Goal: Book appointment/travel/reservation

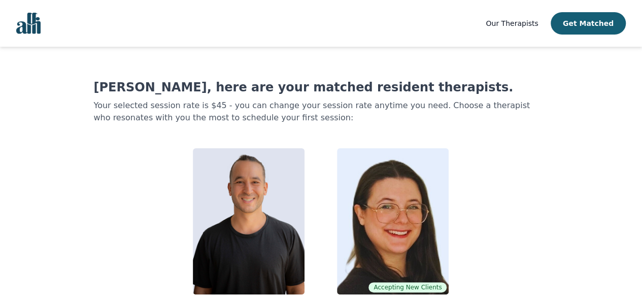
scroll to position [29, 0]
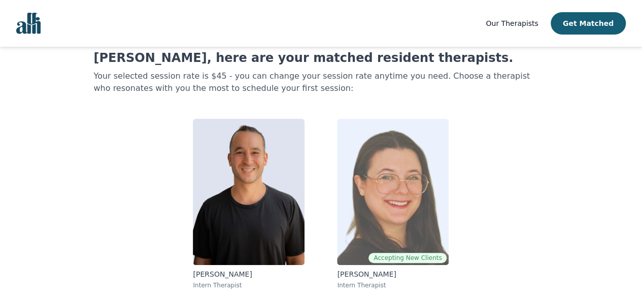
click at [386, 199] on img at bounding box center [393, 192] width 112 height 146
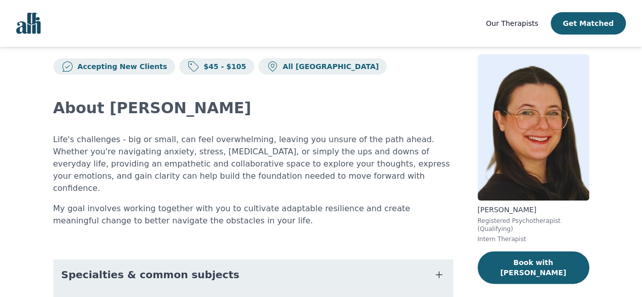
scroll to position [18, 0]
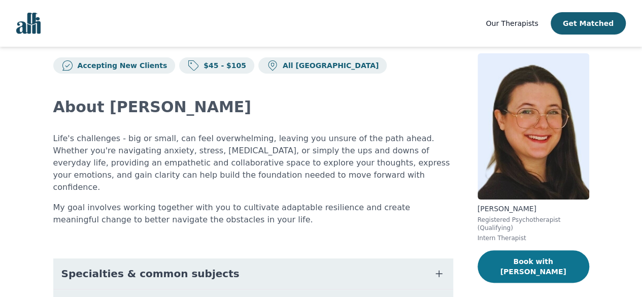
click at [486, 251] on button "Book with [PERSON_NAME]" at bounding box center [533, 266] width 112 height 32
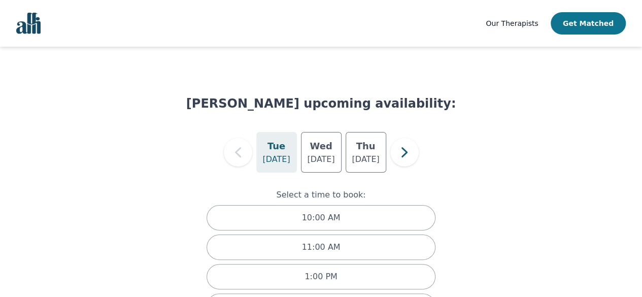
click at [592, 20] on button "Get Matched" at bounding box center [587, 23] width 75 height 22
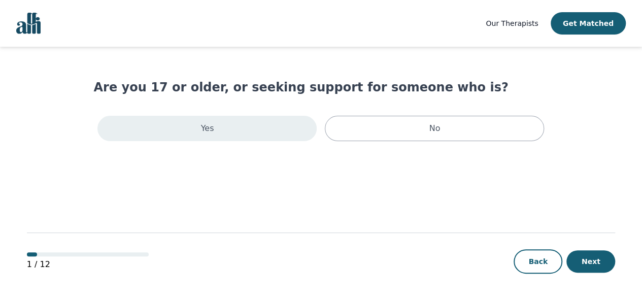
click at [287, 129] on div "Yes" at bounding box center [206, 128] width 219 height 25
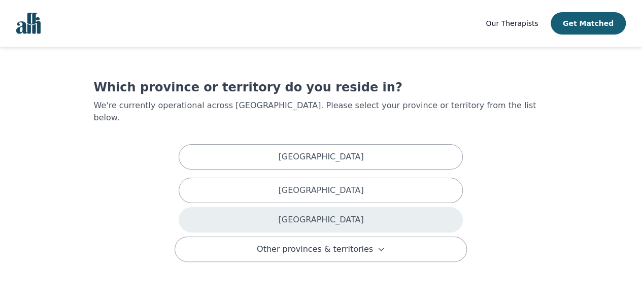
click at [414, 212] on div "[GEOGRAPHIC_DATA]" at bounding box center [321, 219] width 284 height 25
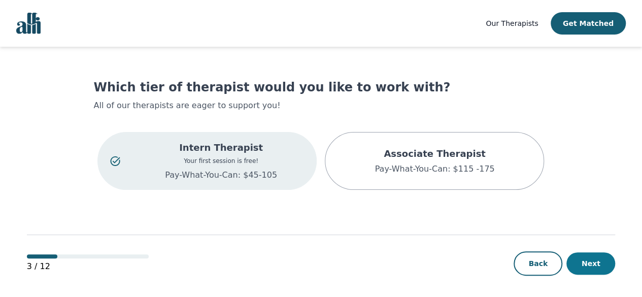
click at [599, 263] on button "Next" at bounding box center [590, 263] width 49 height 22
